Goal: Task Accomplishment & Management: Complete application form

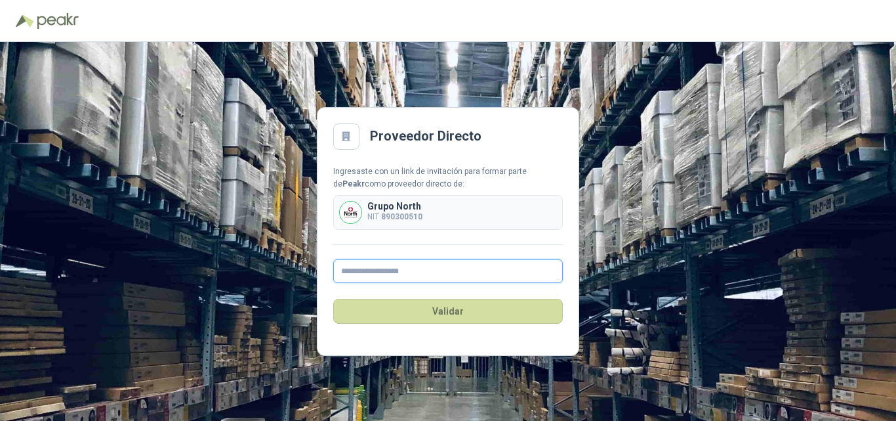
click at [373, 268] on input "text" at bounding box center [448, 271] width 230 height 24
type input "**********"
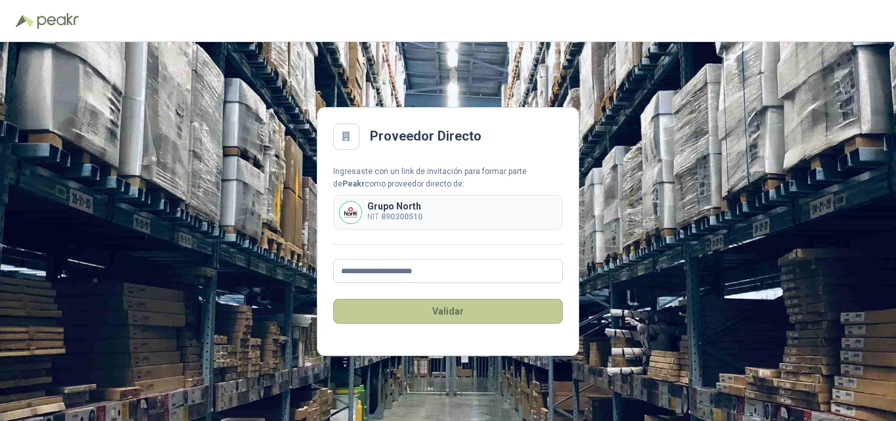
click at [432, 317] on button "Validar" at bounding box center [448, 311] width 230 height 25
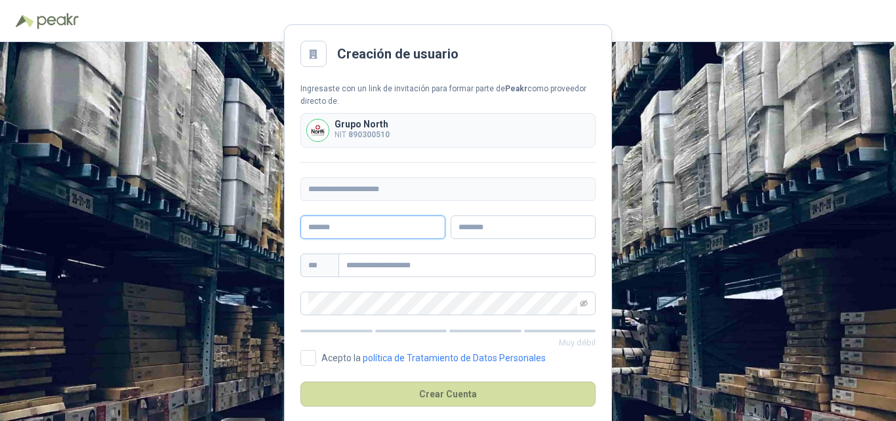
click at [343, 229] on input "text" at bounding box center [373, 227] width 145 height 24
type input "**********"
click at [469, 228] on input "text" at bounding box center [523, 227] width 145 height 24
type input "**********"
click at [428, 266] on input "text" at bounding box center [467, 265] width 257 height 24
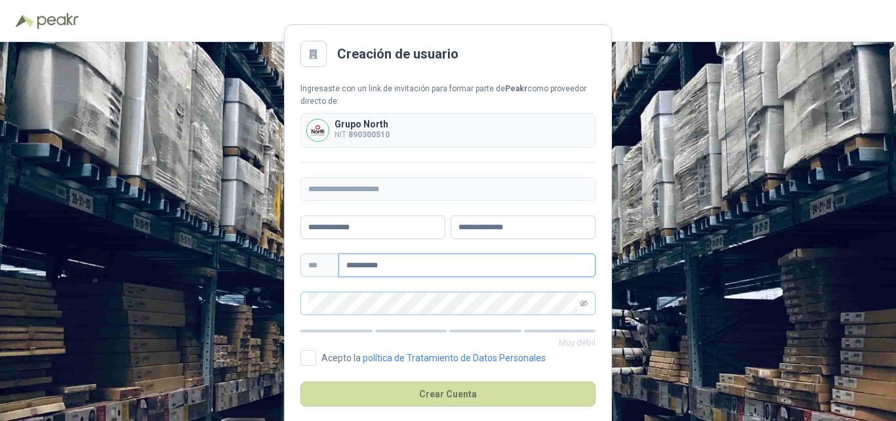
type input "**********"
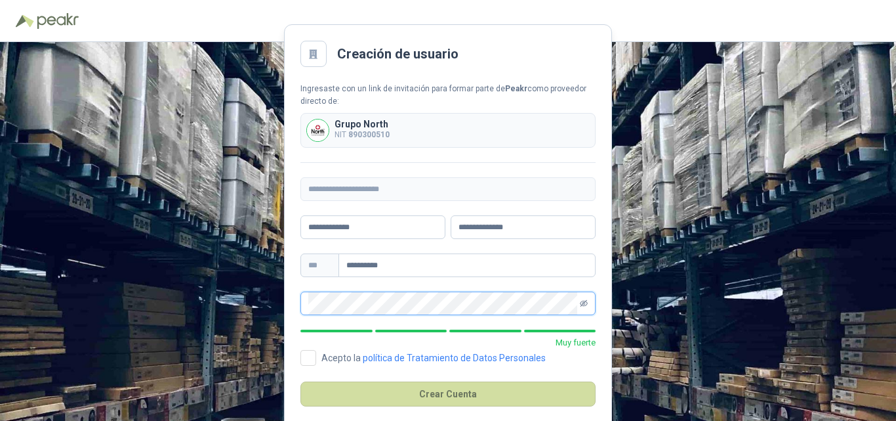
click at [583, 302] on icon "eye-invisible" at bounding box center [584, 303] width 8 height 7
click at [306, 304] on span at bounding box center [448, 303] width 295 height 24
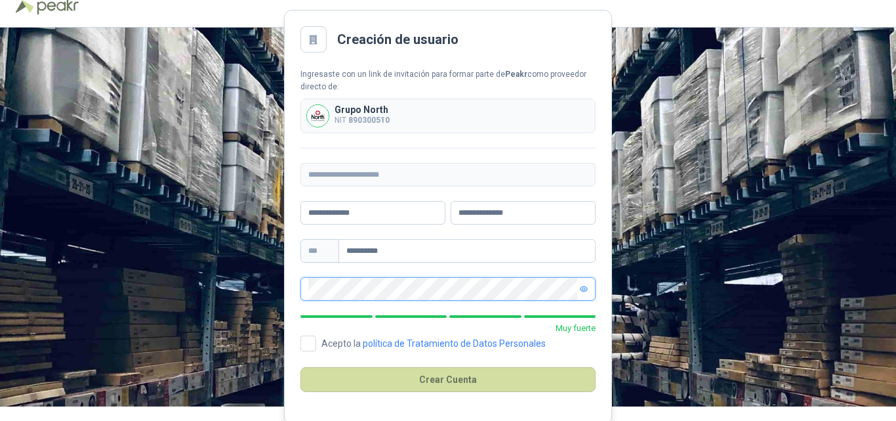
scroll to position [18, 0]
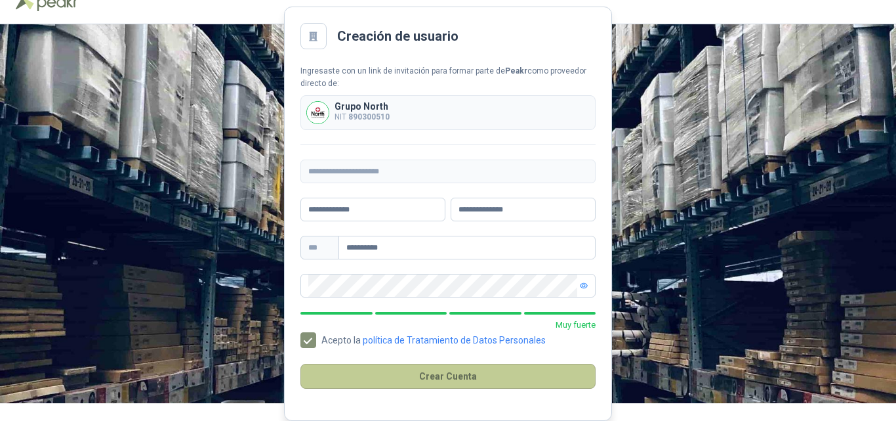
click at [448, 380] on button "Crear Cuenta" at bounding box center [448, 376] width 295 height 25
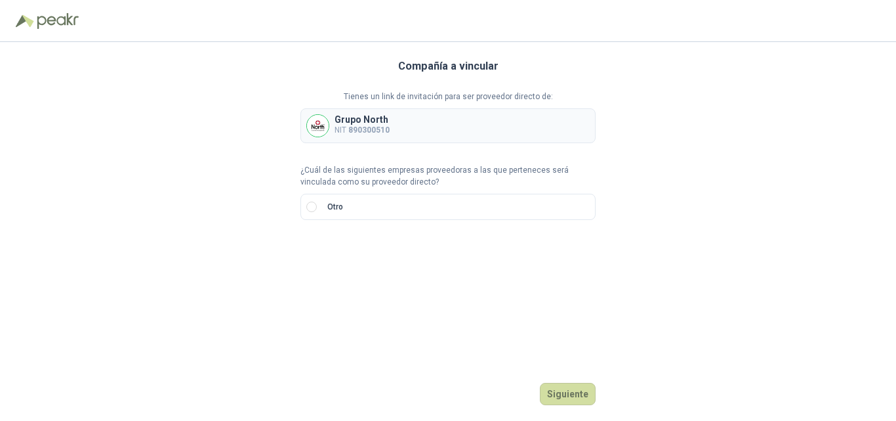
click at [379, 133] on b "890300510" at bounding box center [368, 129] width 41 height 9
click at [363, 229] on p "Número de documento" at bounding box center [448, 231] width 295 height 12
click at [369, 128] on b "890300510" at bounding box center [368, 129] width 41 height 9
click at [369, 127] on b "890300510" at bounding box center [368, 129] width 41 height 9
click at [356, 211] on label "Otro" at bounding box center [448, 207] width 295 height 26
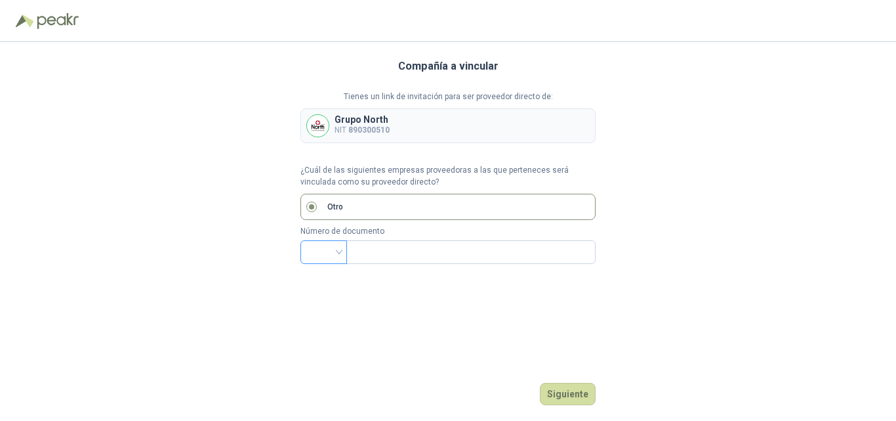
click at [341, 251] on div at bounding box center [324, 252] width 47 height 24
click at [388, 298] on div "Compañía a vincular Tienes un link de invitación para ser proveedor directo de:…" at bounding box center [448, 231] width 295 height 379
click at [404, 127] on div "Grupo North NIT 890300510" at bounding box center [448, 125] width 295 height 35
click at [574, 390] on button "Siguiente" at bounding box center [568, 394] width 56 height 22
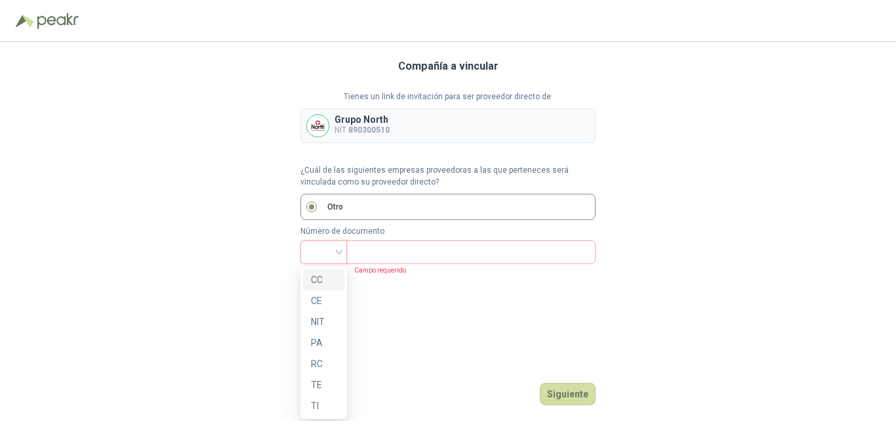
click at [344, 249] on div at bounding box center [324, 252] width 47 height 24
click at [373, 131] on b "890300510" at bounding box center [368, 129] width 41 height 9
click at [358, 130] on b "890300510" at bounding box center [368, 129] width 41 height 9
click at [335, 129] on p "NIT 890300510" at bounding box center [362, 130] width 55 height 12
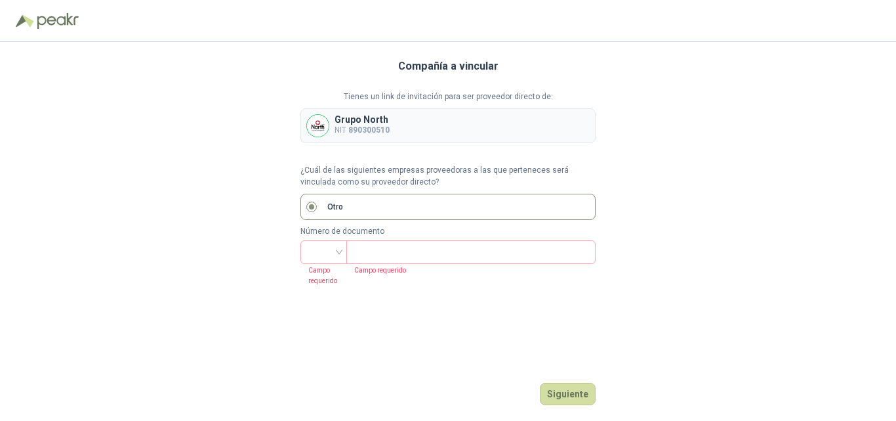
click at [316, 122] on img at bounding box center [318, 126] width 22 height 22
click at [572, 392] on button "Siguiente" at bounding box center [568, 394] width 56 height 22
click at [452, 133] on div "Grupo North NIT 890300510" at bounding box center [448, 125] width 295 height 35
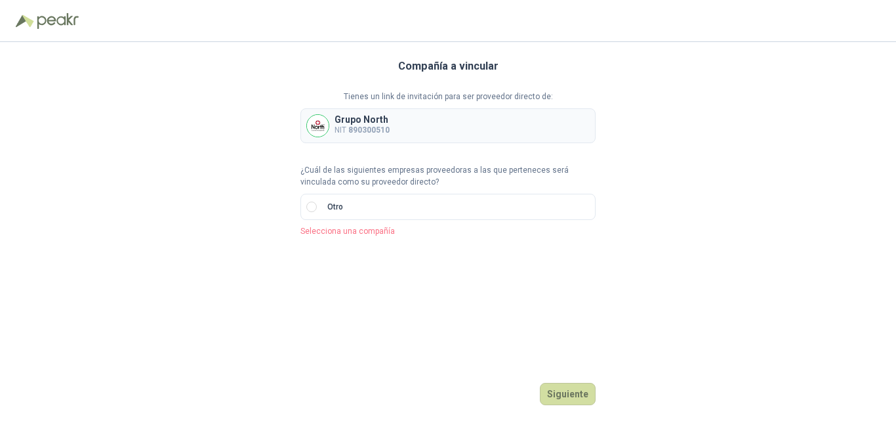
click at [392, 128] on div "Grupo North NIT 890300510" at bounding box center [448, 125] width 295 height 35
click at [349, 128] on b "890300510" at bounding box center [368, 129] width 41 height 9
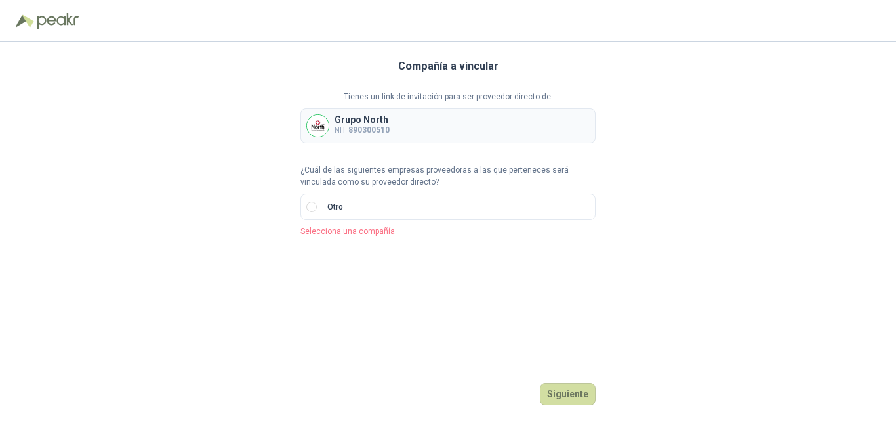
click at [312, 133] on img at bounding box center [318, 126] width 22 height 22
click at [561, 400] on button "Siguiente" at bounding box center [568, 394] width 56 height 22
click at [321, 128] on img at bounding box center [318, 126] width 22 height 22
click at [582, 125] on div "Grupo North NIT 890300510" at bounding box center [448, 125] width 295 height 35
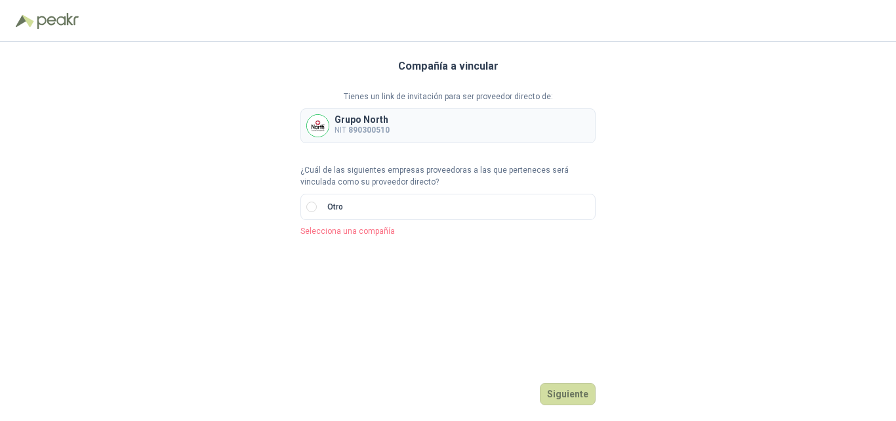
click at [582, 125] on div "Grupo North NIT 890300510" at bounding box center [448, 125] width 295 height 35
click at [405, 276] on div "Compañía a vincular Tienes un link de invitación para ser proveedor directo de:…" at bounding box center [448, 231] width 295 height 379
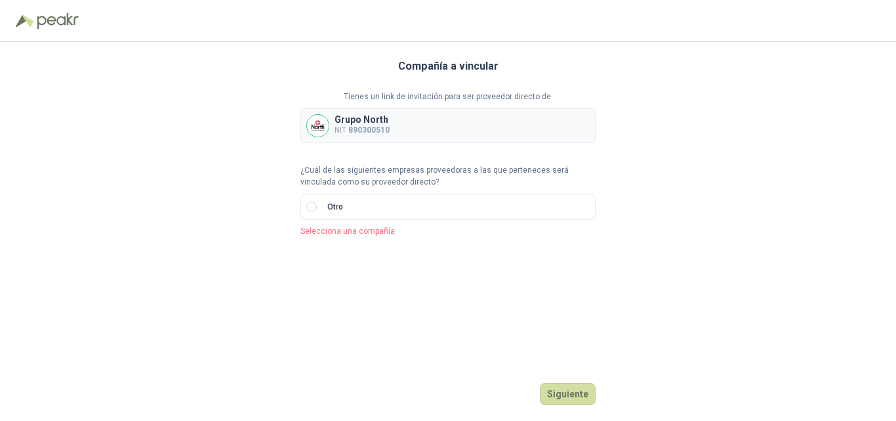
click at [436, 133] on div "Grupo North NIT 890300510" at bounding box center [448, 125] width 295 height 35
click at [572, 389] on button "Siguiente" at bounding box center [568, 394] width 56 height 22
click at [566, 392] on button "Siguiente" at bounding box center [568, 394] width 56 height 22
click at [318, 126] on img at bounding box center [318, 126] width 22 height 22
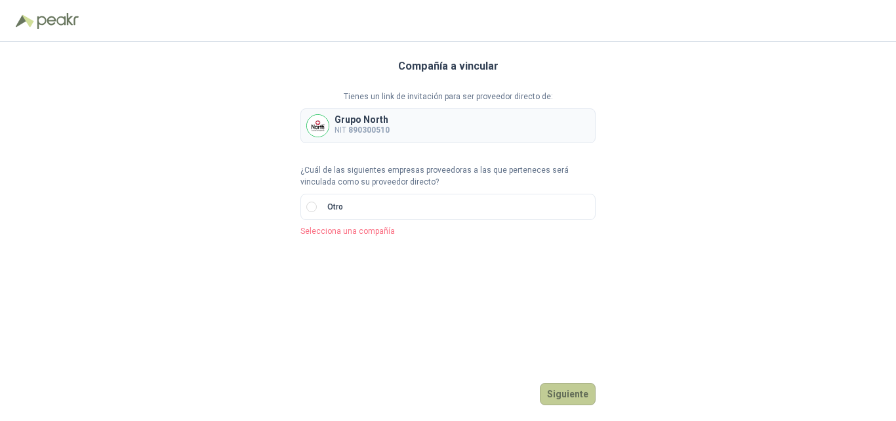
click at [567, 404] on button "Siguiente" at bounding box center [568, 394] width 56 height 22
click at [337, 123] on p "Grupo North" at bounding box center [362, 119] width 55 height 9
click at [313, 127] on img at bounding box center [318, 126] width 22 height 22
click at [379, 121] on p "Grupo North" at bounding box center [362, 119] width 55 height 9
click at [28, 22] on img at bounding box center [25, 20] width 18 height 13
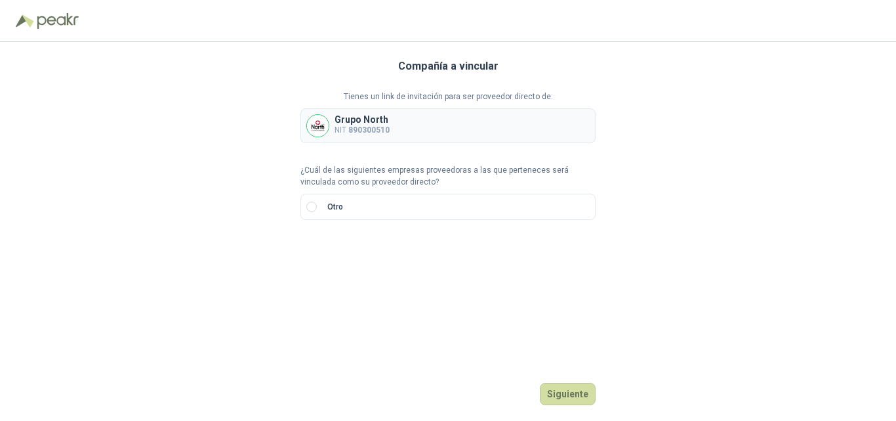
click at [382, 122] on p "Grupo North" at bounding box center [362, 119] width 55 height 9
click at [394, 121] on div "Grupo North NIT 890300510" at bounding box center [448, 125] width 295 height 35
click at [325, 123] on img at bounding box center [318, 126] width 22 height 22
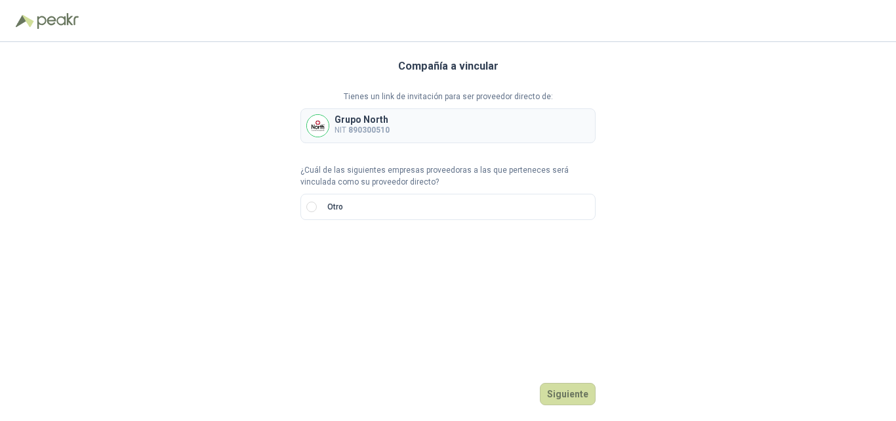
click at [314, 134] on img at bounding box center [318, 126] width 22 height 22
click at [575, 397] on button "Siguiente" at bounding box center [568, 394] width 56 height 22
click at [337, 256] on input "search" at bounding box center [323, 251] width 31 height 20
click at [319, 125] on img at bounding box center [318, 126] width 22 height 22
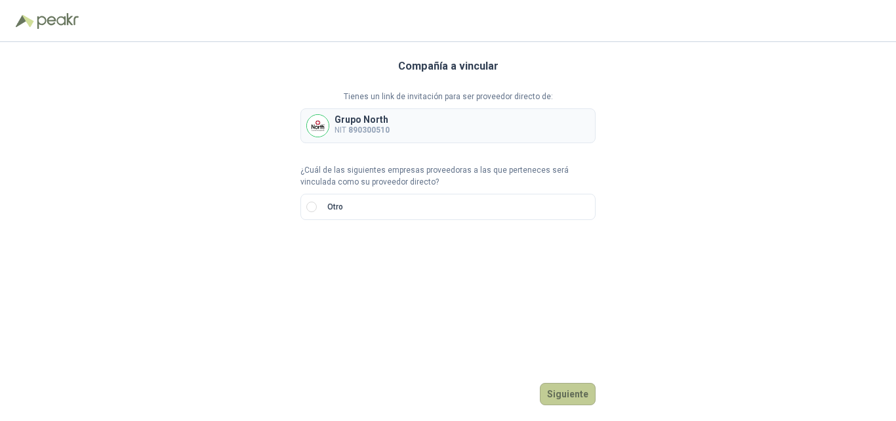
click at [558, 394] on button "Siguiente" at bounding box center [568, 394] width 56 height 22
